Goal: Information Seeking & Learning: Learn about a topic

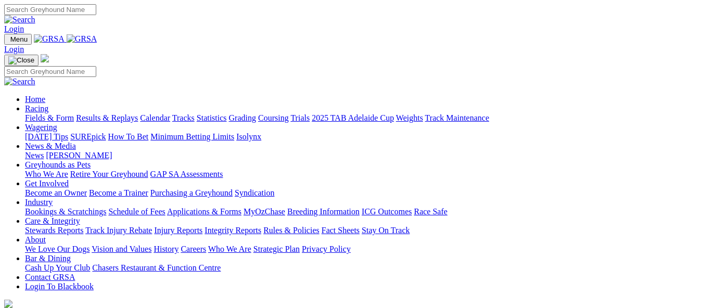
scroll to position [304, 0]
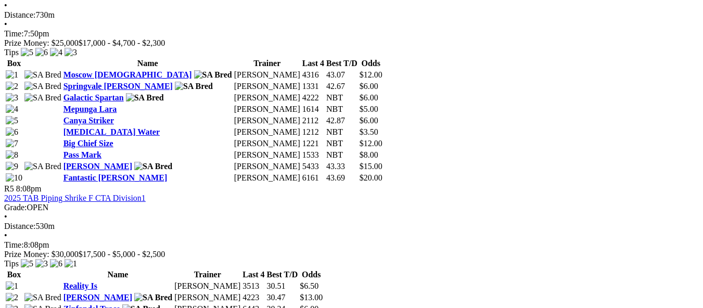
scroll to position [1125, 0]
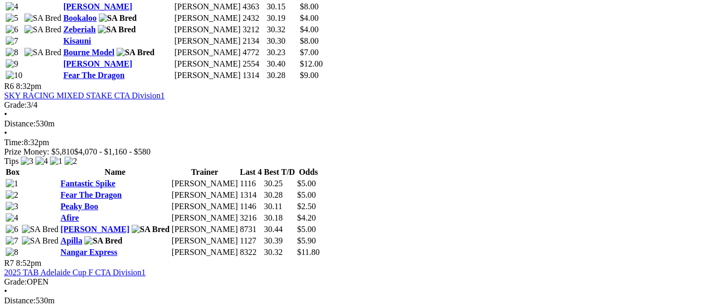
scroll to position [1431, 0]
